Goal: Information Seeking & Learning: Learn about a topic

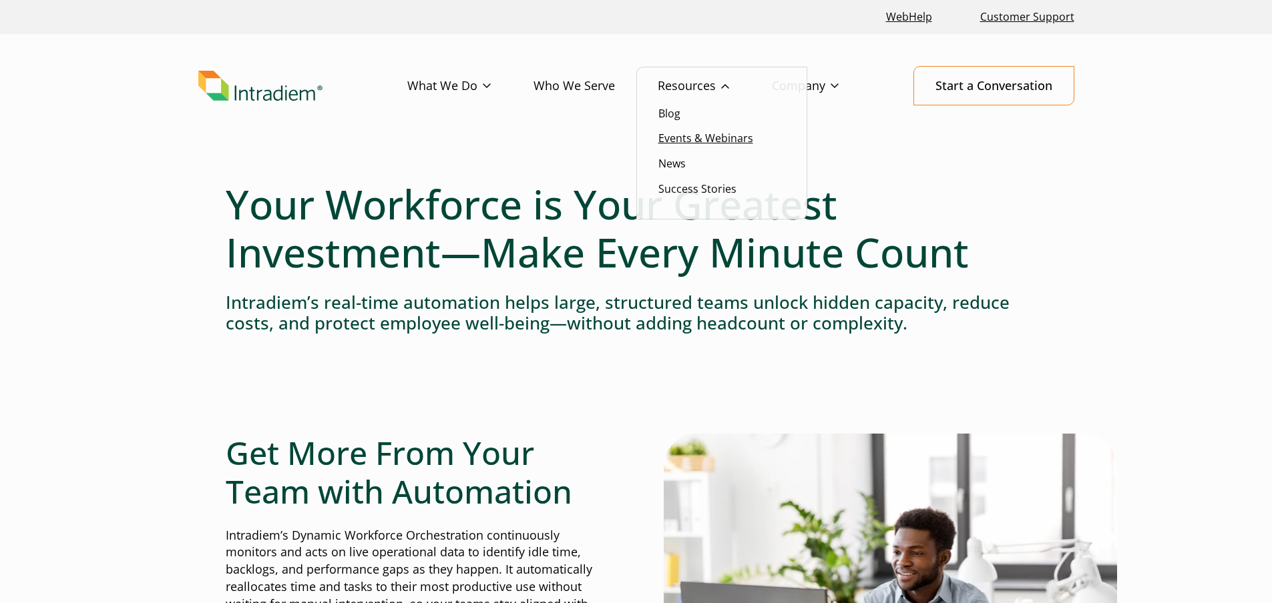
click at [679, 140] on link "Events & Webinars" at bounding box center [705, 138] width 95 height 15
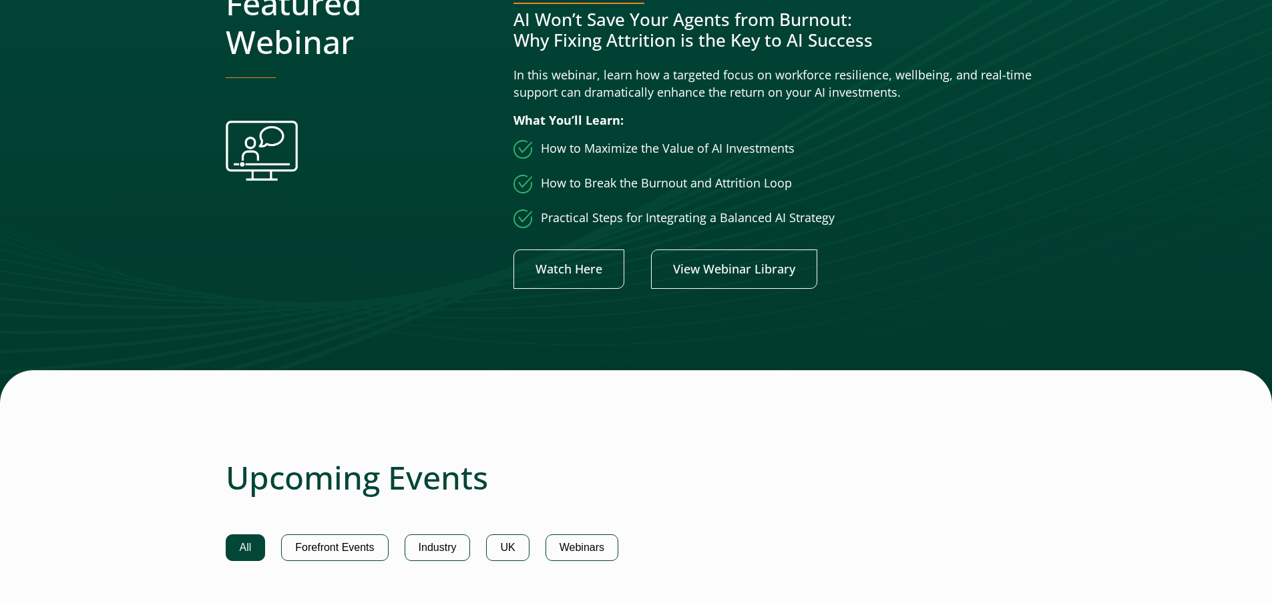
scroll to position [473, 0]
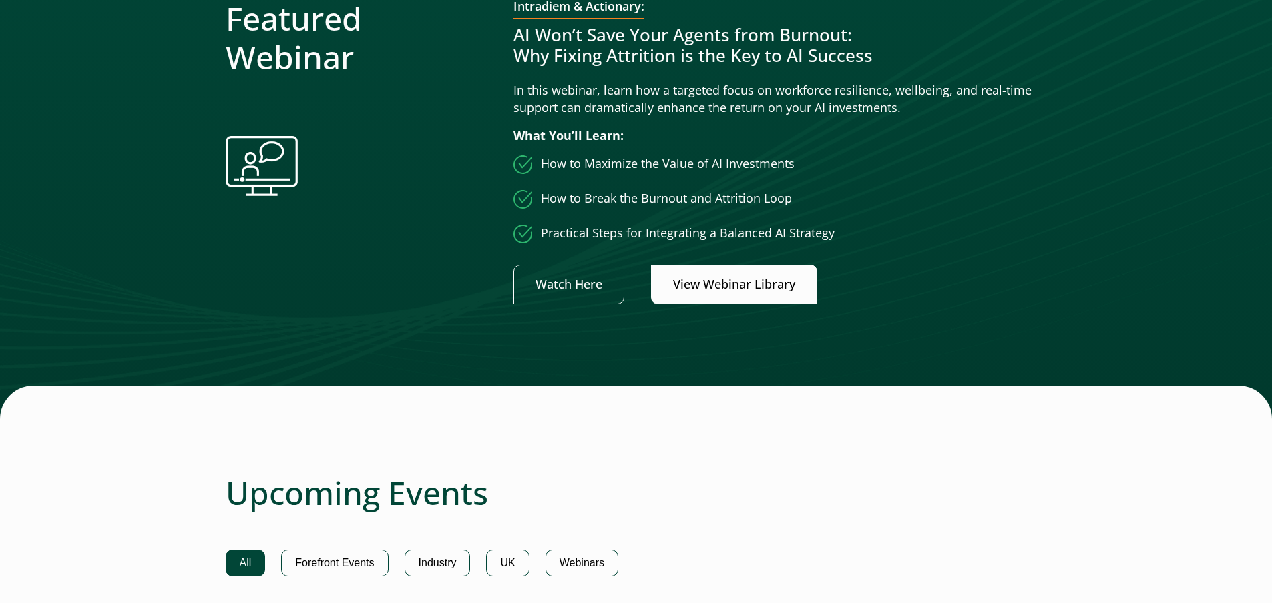
click at [736, 281] on link "View Webinar Library" at bounding box center [734, 284] width 166 height 39
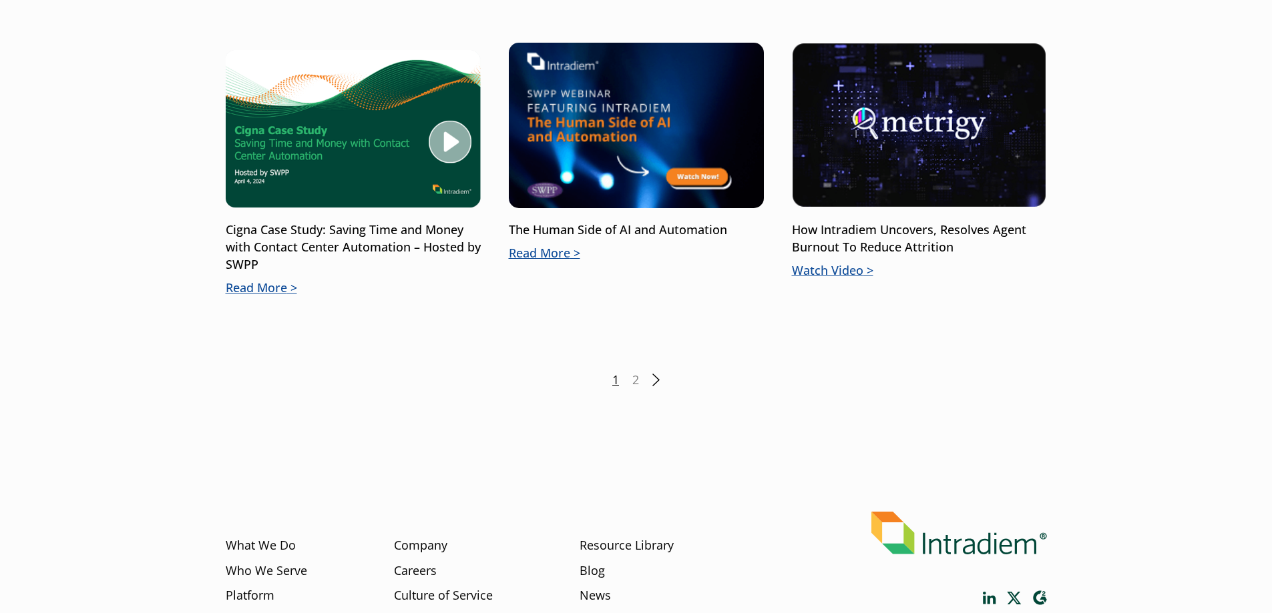
scroll to position [1268, 0]
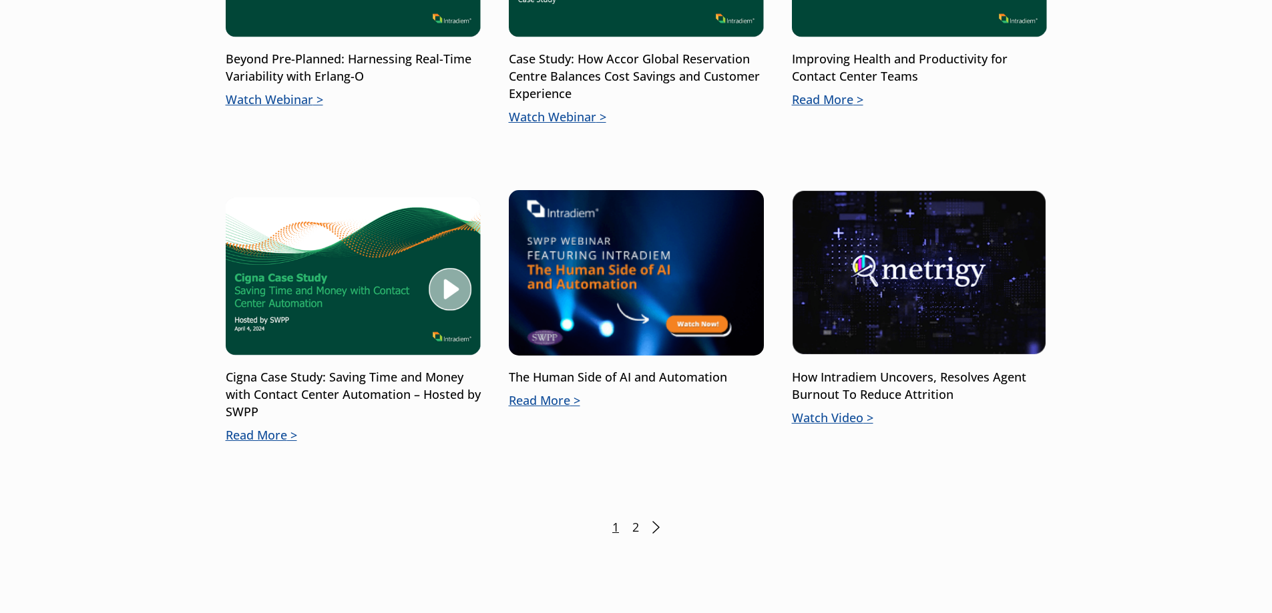
click at [639, 527] on link "2" at bounding box center [635, 527] width 7 height 17
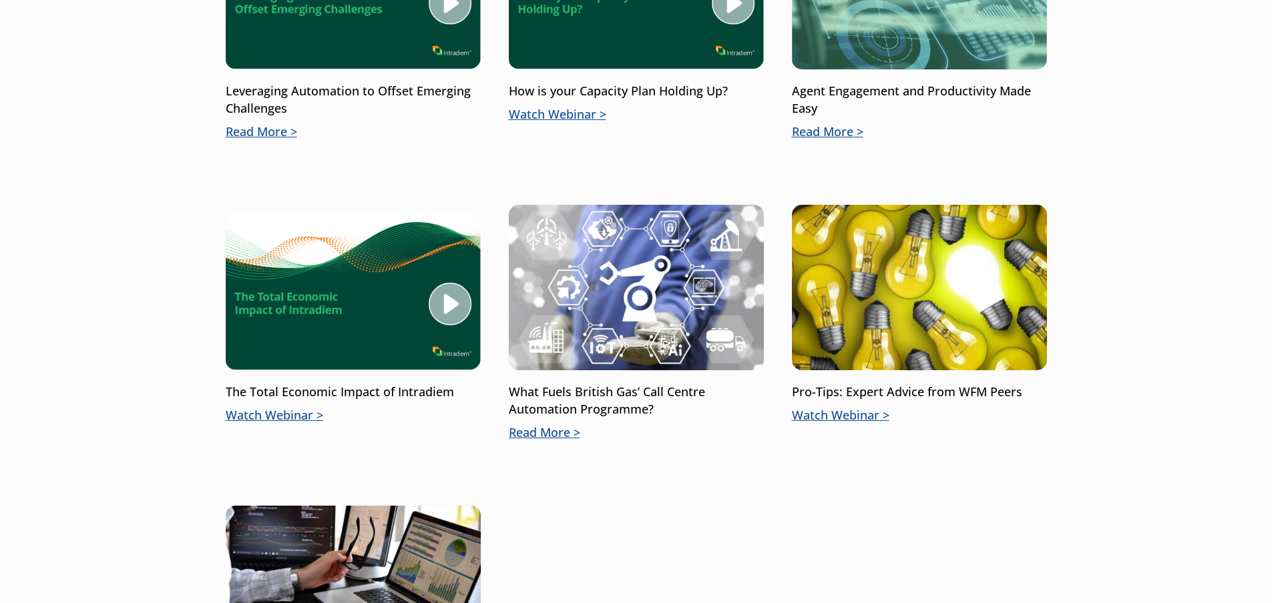
scroll to position [935, 0]
